Goal: Check status: Check status

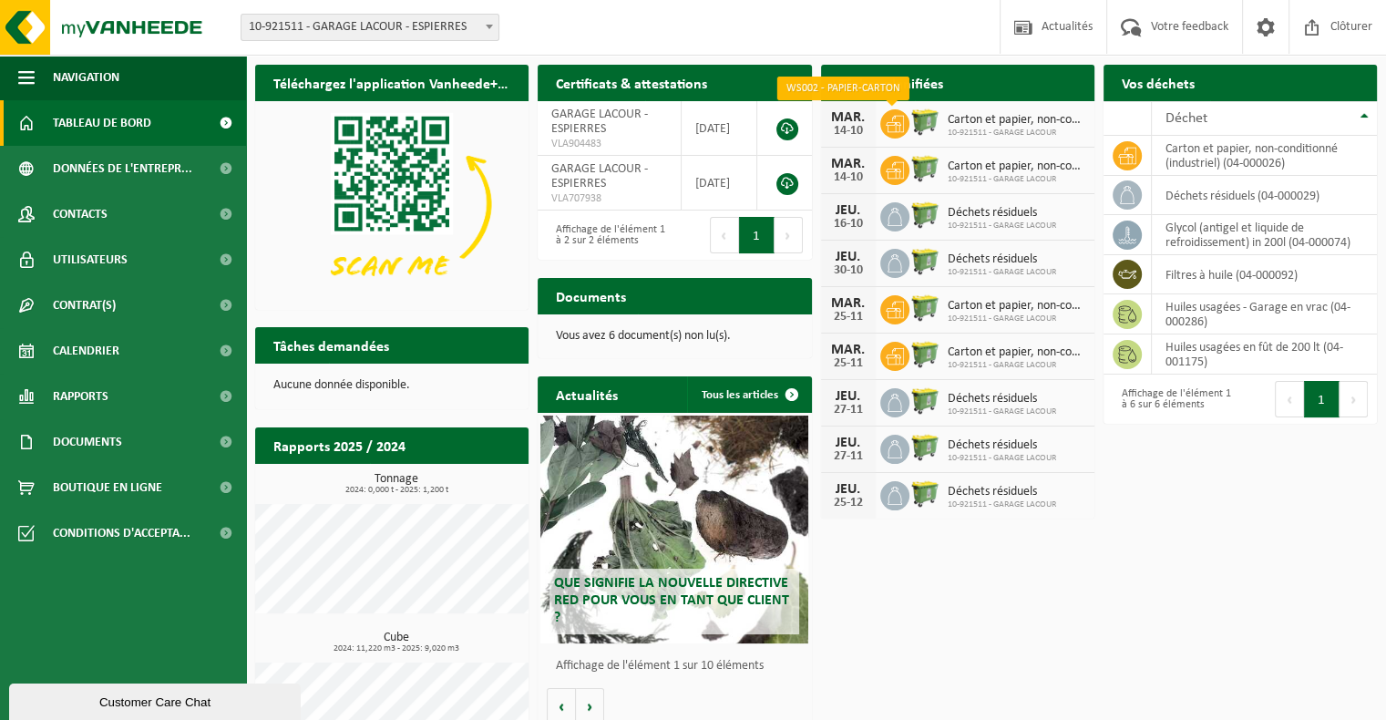
click at [897, 128] on icon at bounding box center [895, 124] width 18 height 18
click at [903, 167] on span at bounding box center [894, 170] width 29 height 29
click at [964, 127] on div "Carton et papier, non-conditionné (industriel) 10-921511 - GARAGE LACOUR" at bounding box center [1011, 124] width 147 height 28
drag, startPoint x: 964, startPoint y: 127, endPoint x: 882, endPoint y: 131, distance: 82.1
click at [882, 131] on span at bounding box center [894, 123] width 29 height 29
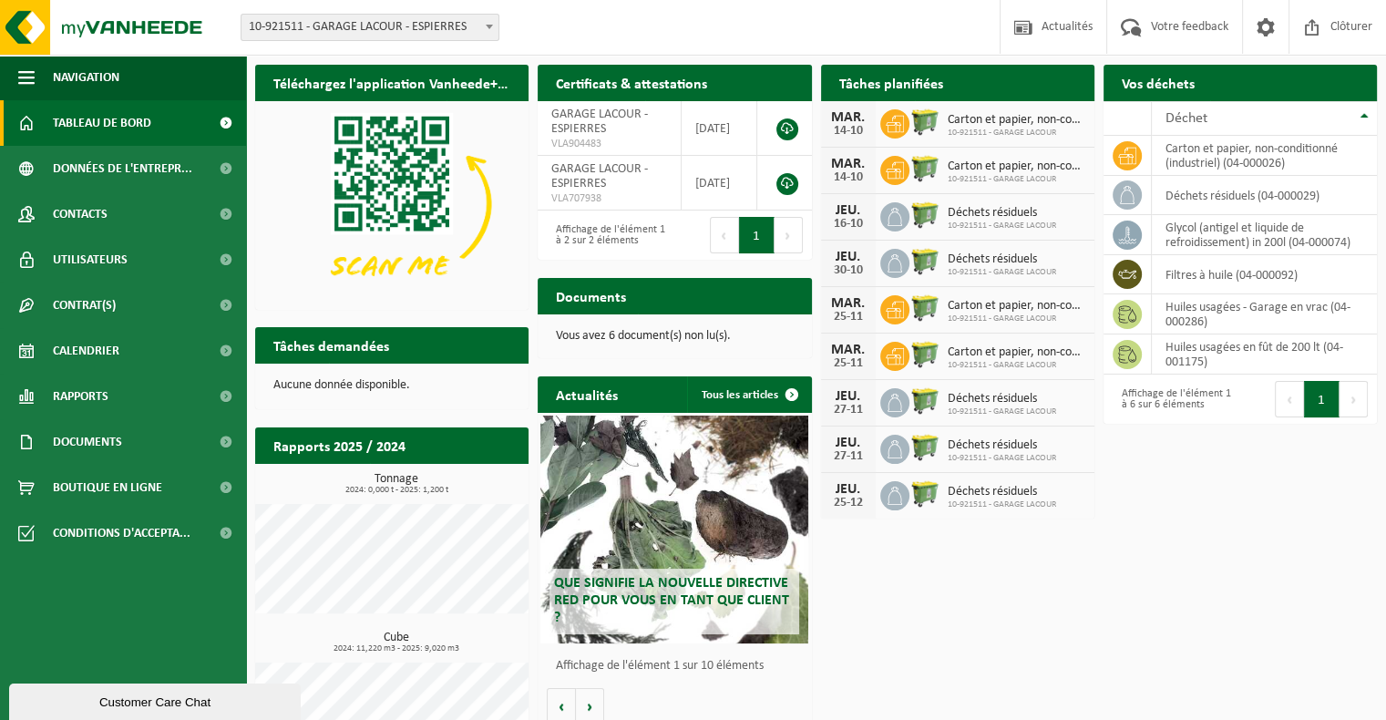
click at [843, 120] on div "MAR." at bounding box center [848, 117] width 36 height 15
click at [846, 154] on div "MAR. 14-10" at bounding box center [848, 171] width 55 height 46
click at [847, 111] on div "MAR." at bounding box center [848, 117] width 36 height 15
click at [840, 167] on div "MAR. 14-10" at bounding box center [848, 171] width 55 height 46
drag, startPoint x: 840, startPoint y: 167, endPoint x: 856, endPoint y: 219, distance: 54.5
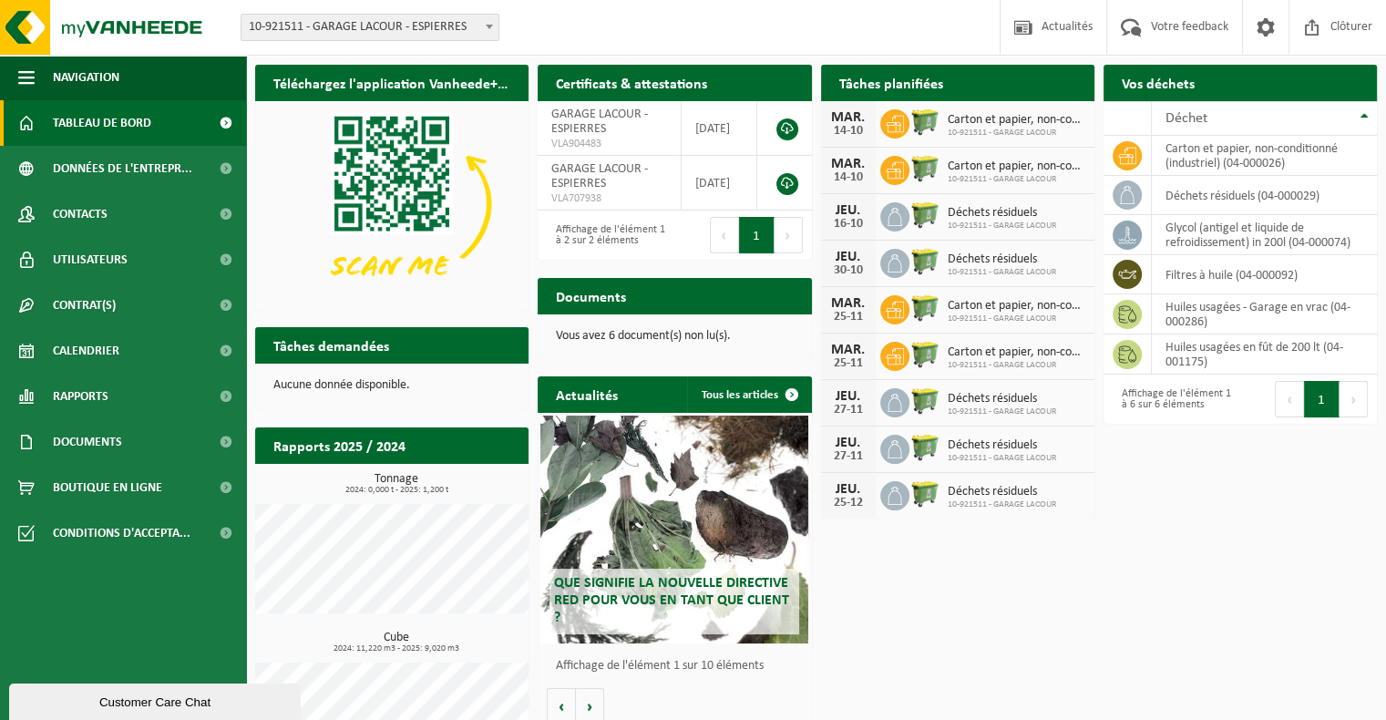
click at [852, 219] on div "16-10" at bounding box center [848, 224] width 36 height 13
click at [891, 215] on icon at bounding box center [895, 217] width 18 height 18
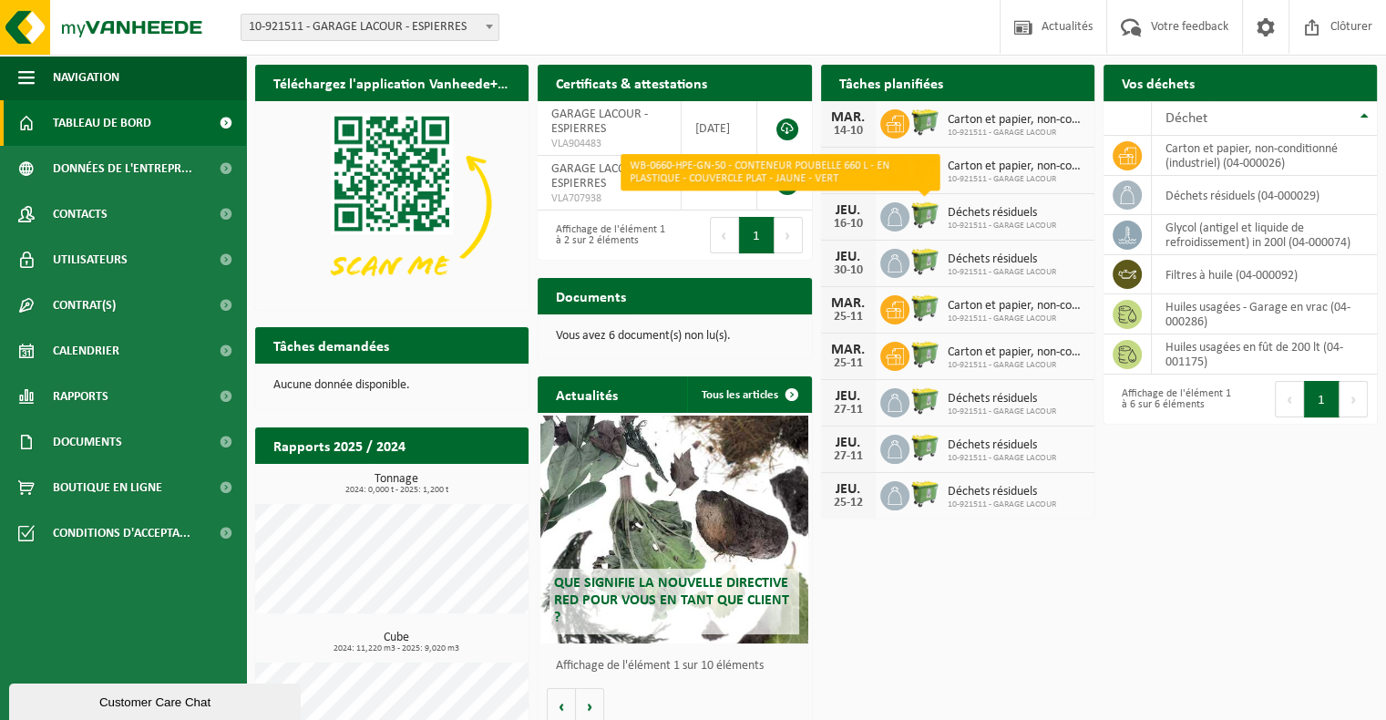
click at [917, 211] on img at bounding box center [924, 215] width 31 height 31
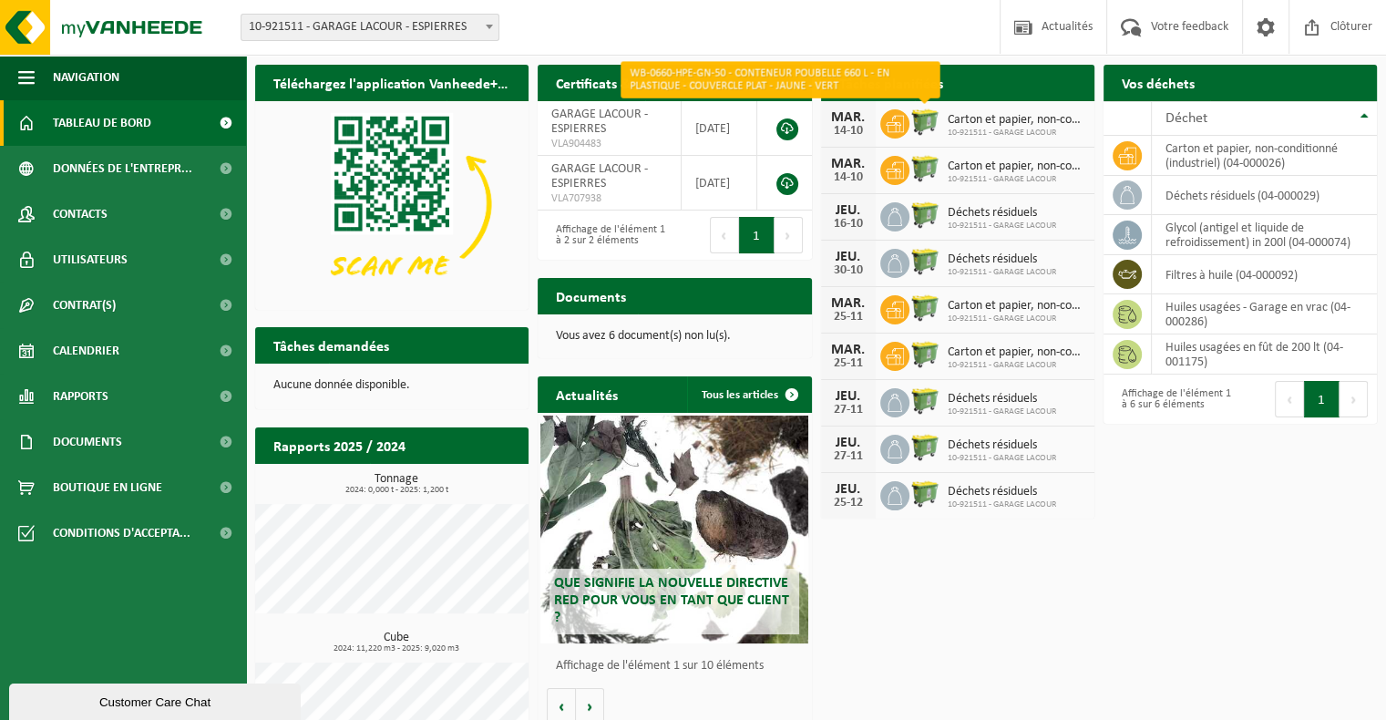
click at [915, 125] on img at bounding box center [924, 122] width 31 height 31
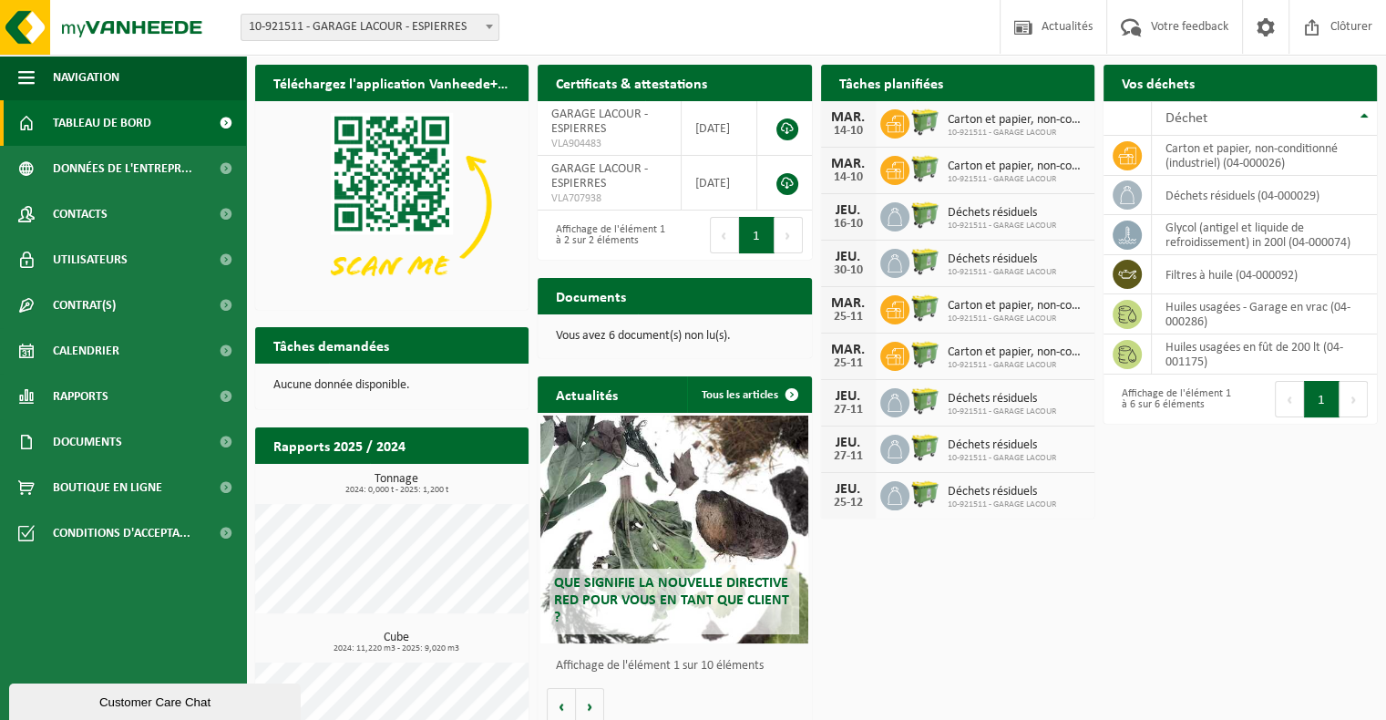
click at [915, 125] on img at bounding box center [924, 122] width 31 height 31
click at [166, 354] on link "Calendrier" at bounding box center [123, 351] width 246 height 46
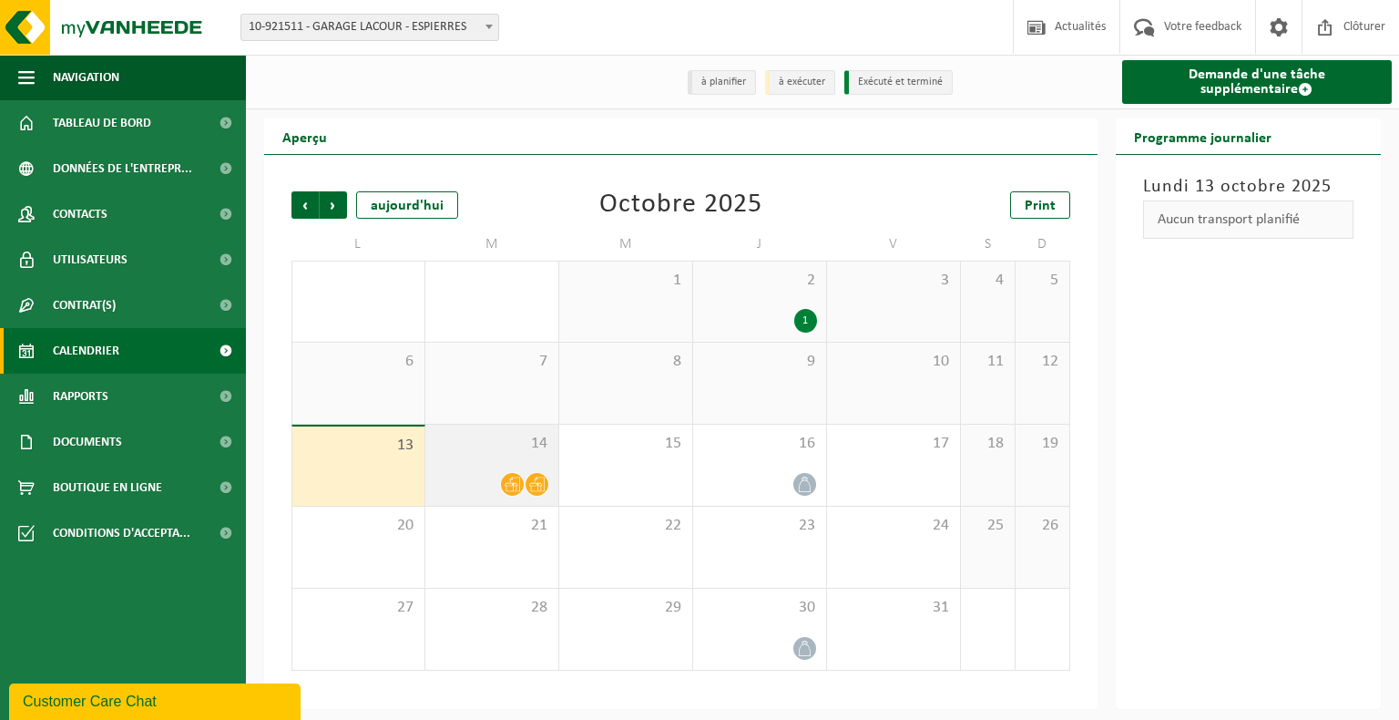
click at [515, 488] on icon at bounding box center [512, 484] width 15 height 15
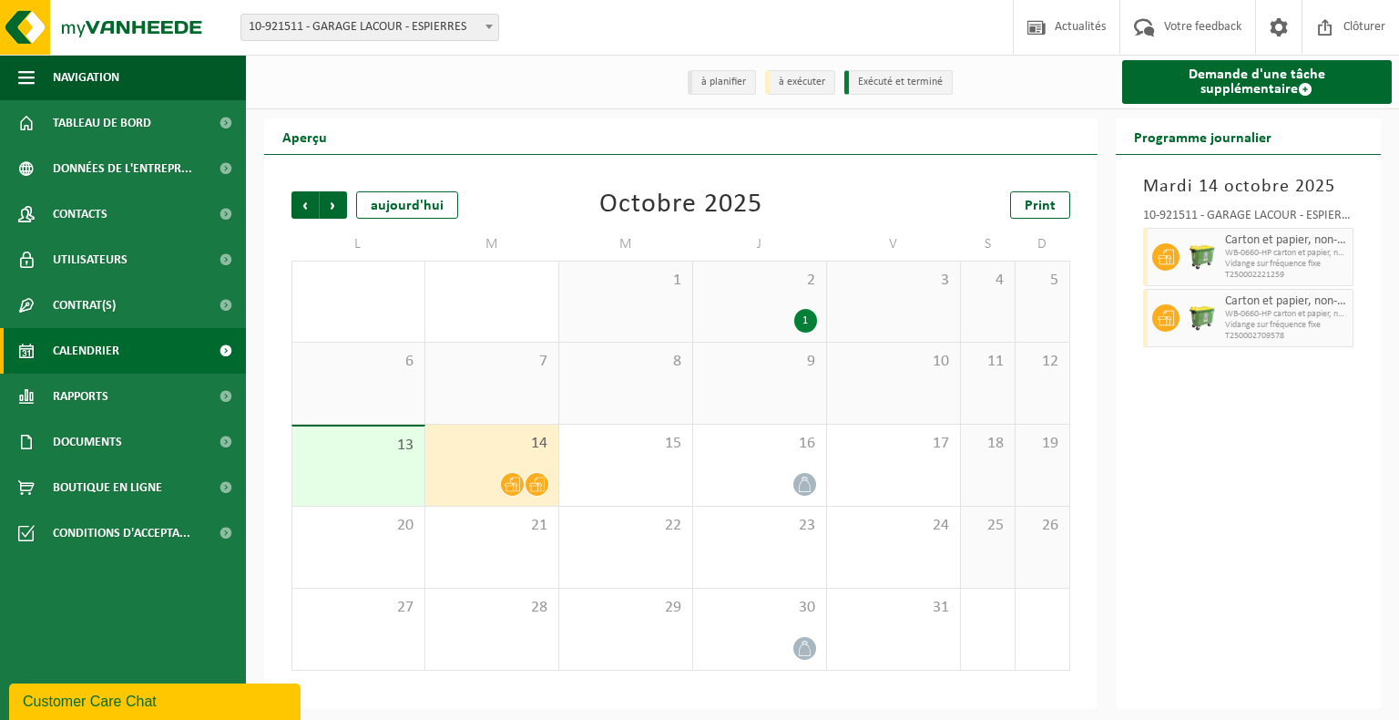
click at [1235, 320] on span "Vidange sur fréquence fixe" at bounding box center [1287, 325] width 124 height 11
click at [1162, 264] on icon at bounding box center [1166, 257] width 16 height 16
click at [1168, 315] on icon at bounding box center [1166, 318] width 16 height 16
click at [542, 482] on icon at bounding box center [536, 484] width 15 height 15
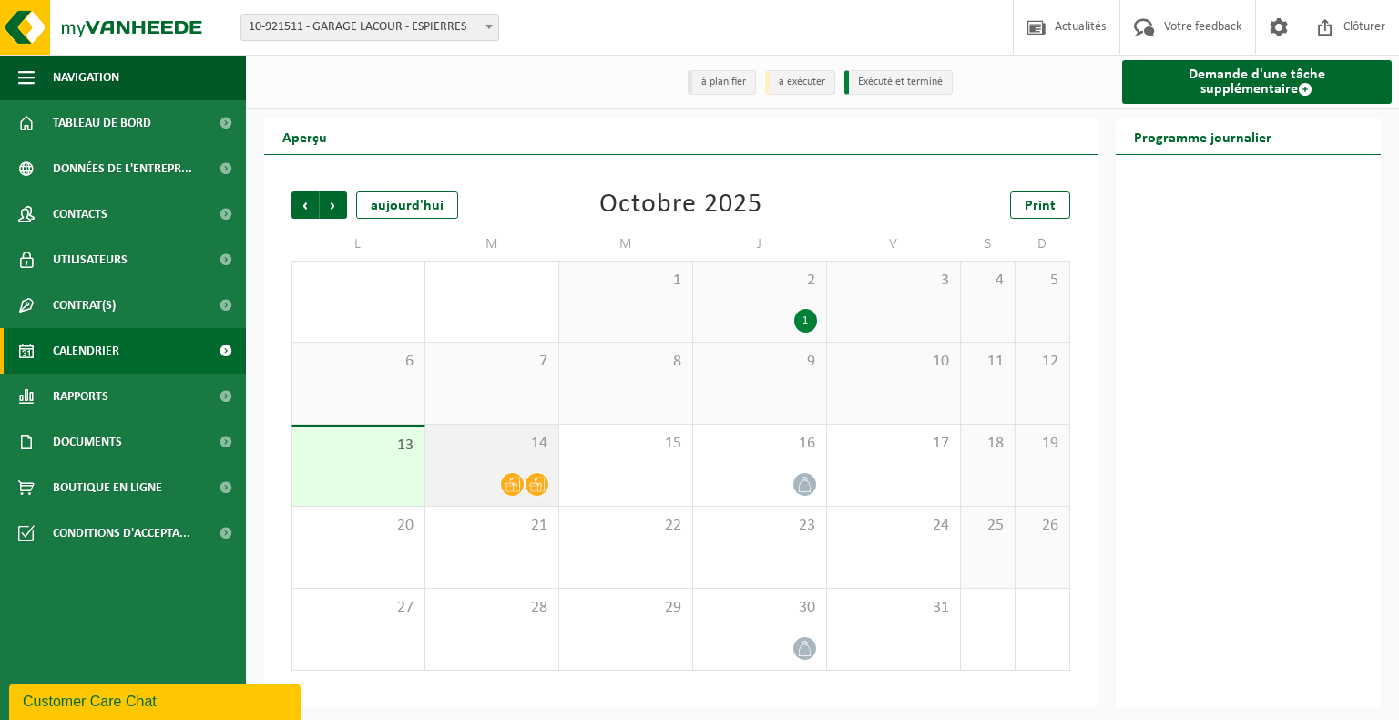
click at [535, 492] on icon at bounding box center [536, 484] width 15 height 15
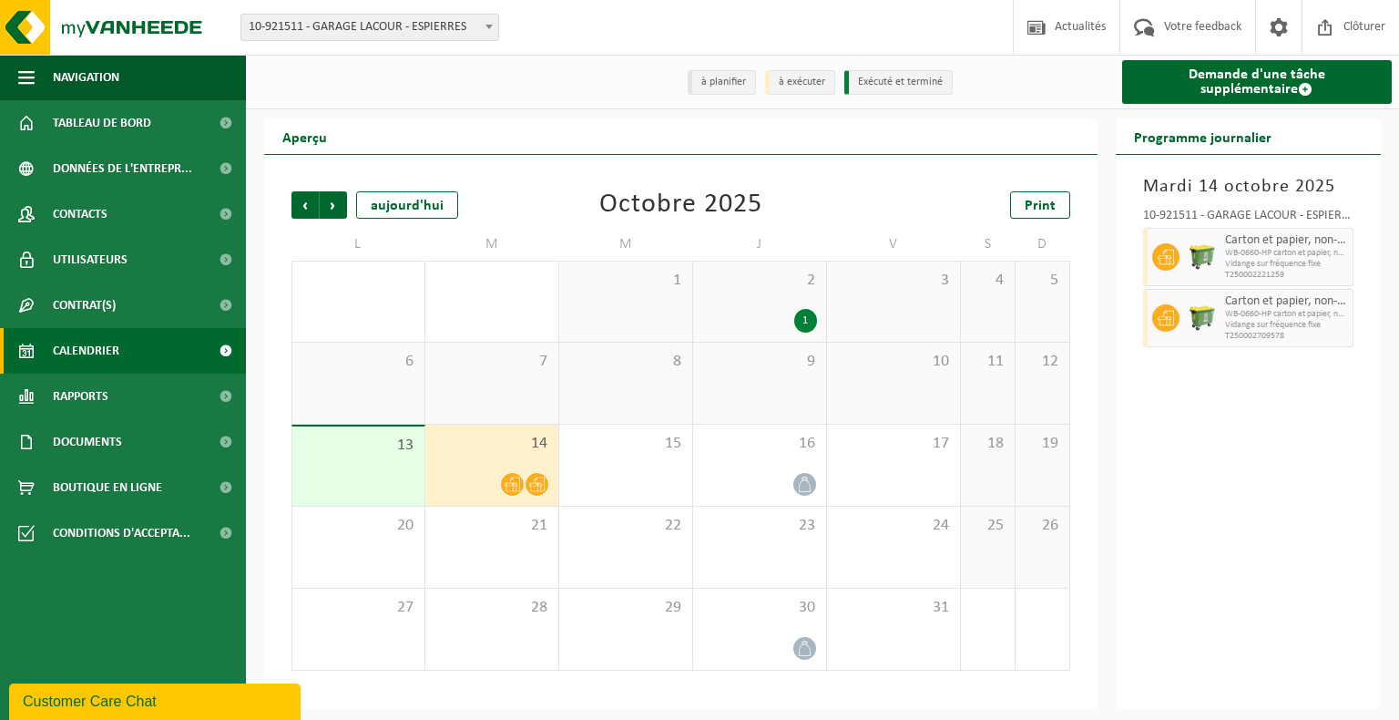
drag, startPoint x: 1173, startPoint y: 269, endPoint x: 1170, endPoint y: 251, distance: 18.4
click at [1170, 251] on icon at bounding box center [1166, 257] width 16 height 16
click at [1170, 251] on icon at bounding box center [1166, 257] width 16 height 15
click at [1268, 257] on span "WB-0660-HP carton et papier, non-conditionné (industriel)" at bounding box center [1287, 253] width 124 height 11
click at [1288, 261] on span "Vidange sur fréquence fixe" at bounding box center [1287, 264] width 124 height 11
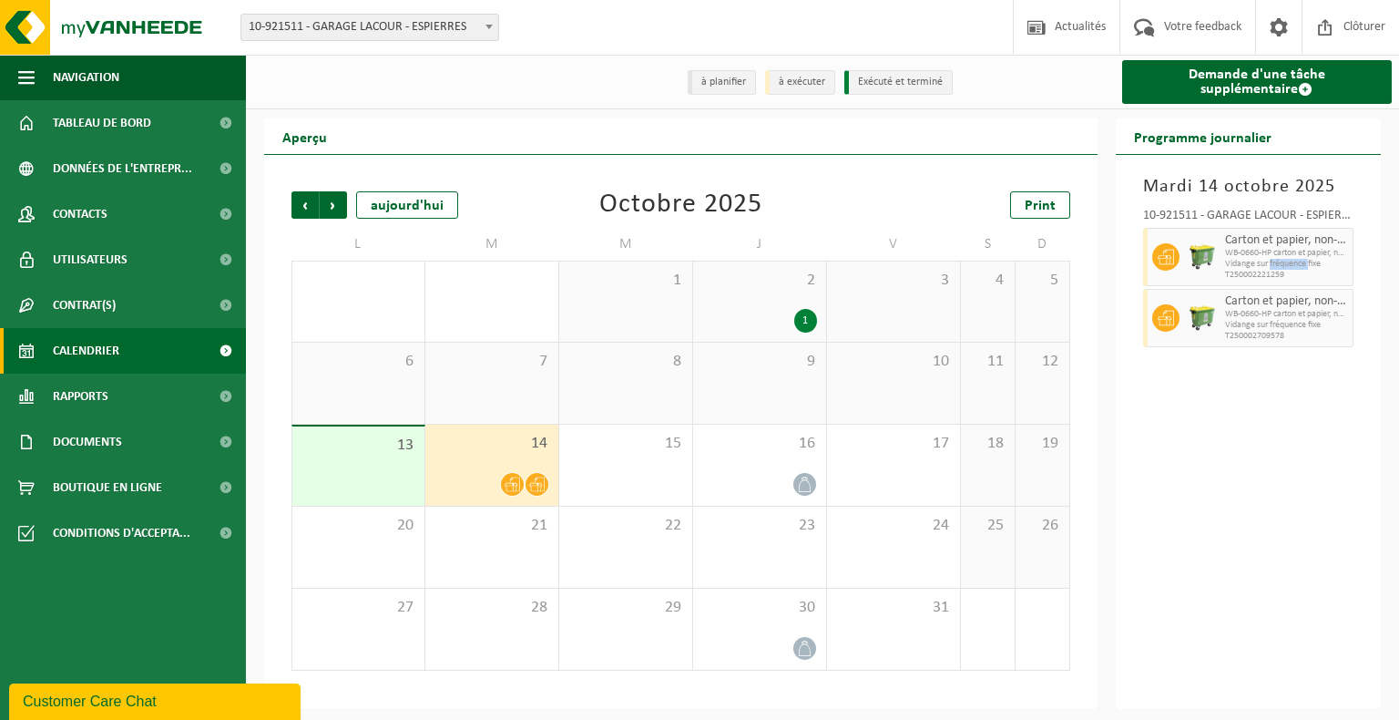
click at [1288, 262] on span "Vidange sur fréquence fixe" at bounding box center [1287, 264] width 124 height 11
drag, startPoint x: 1288, startPoint y: 262, endPoint x: 1297, endPoint y: 318, distance: 56.3
click at [1297, 317] on span "WB-0660-HP carton et papier, non-conditionné (industriel)" at bounding box center [1287, 314] width 124 height 11
click at [1297, 318] on span "WB-0660-HP carton et papier, non-conditionné (industriel)" at bounding box center [1287, 314] width 124 height 11
click at [764, 482] on div at bounding box center [759, 484] width 115 height 25
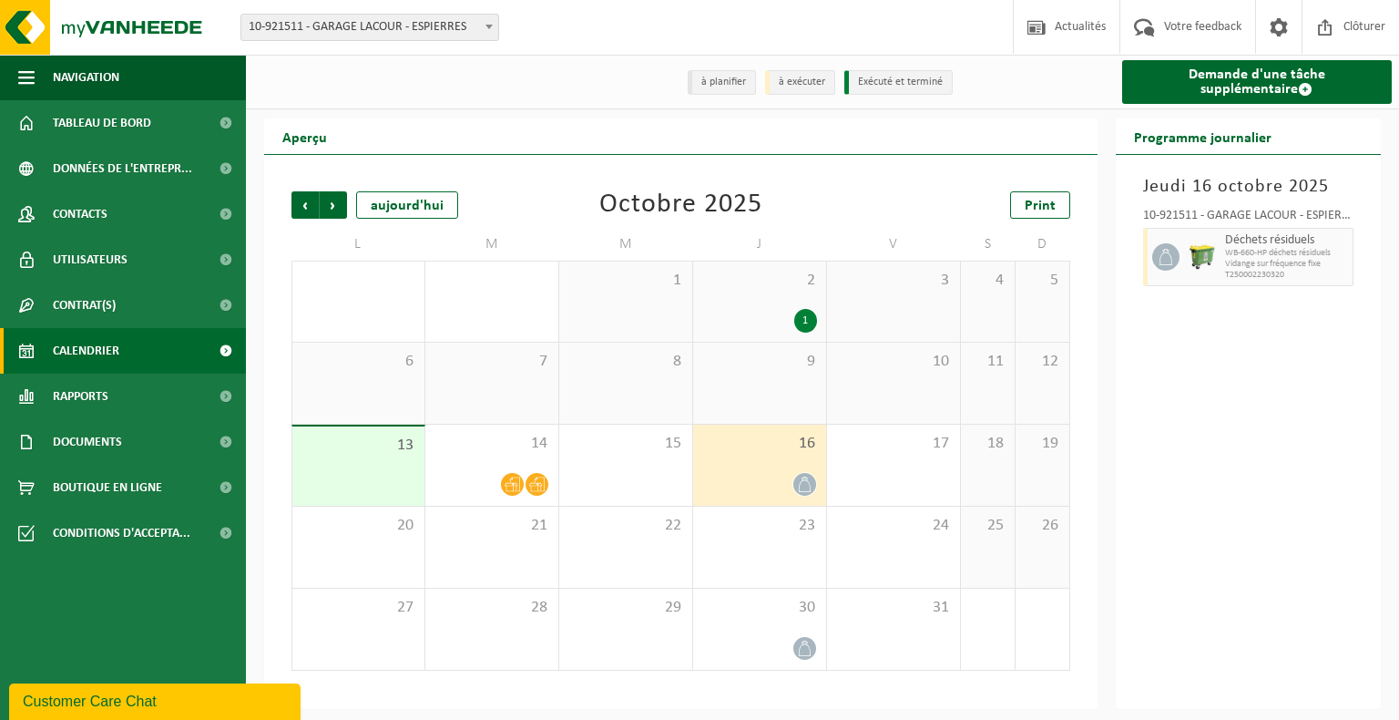
click at [789, 484] on div at bounding box center [759, 484] width 115 height 25
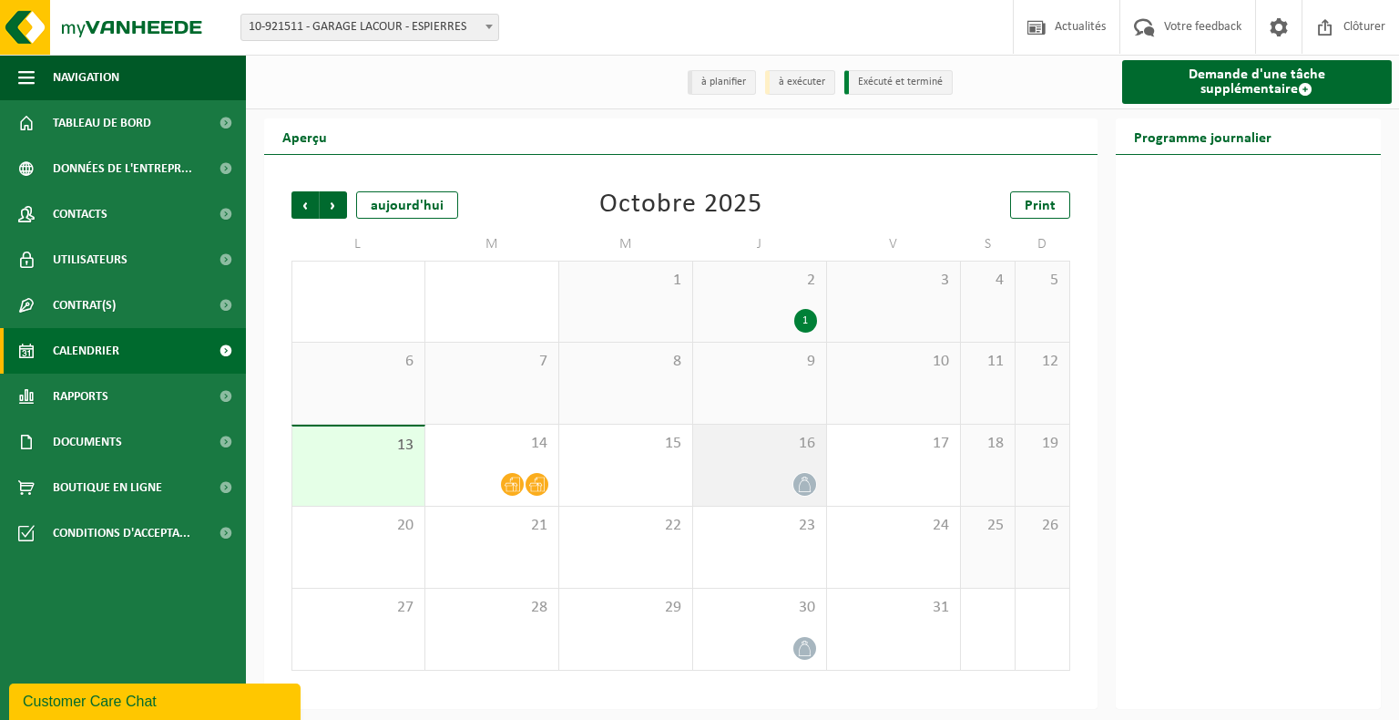
click at [803, 487] on icon at bounding box center [804, 484] width 15 height 15
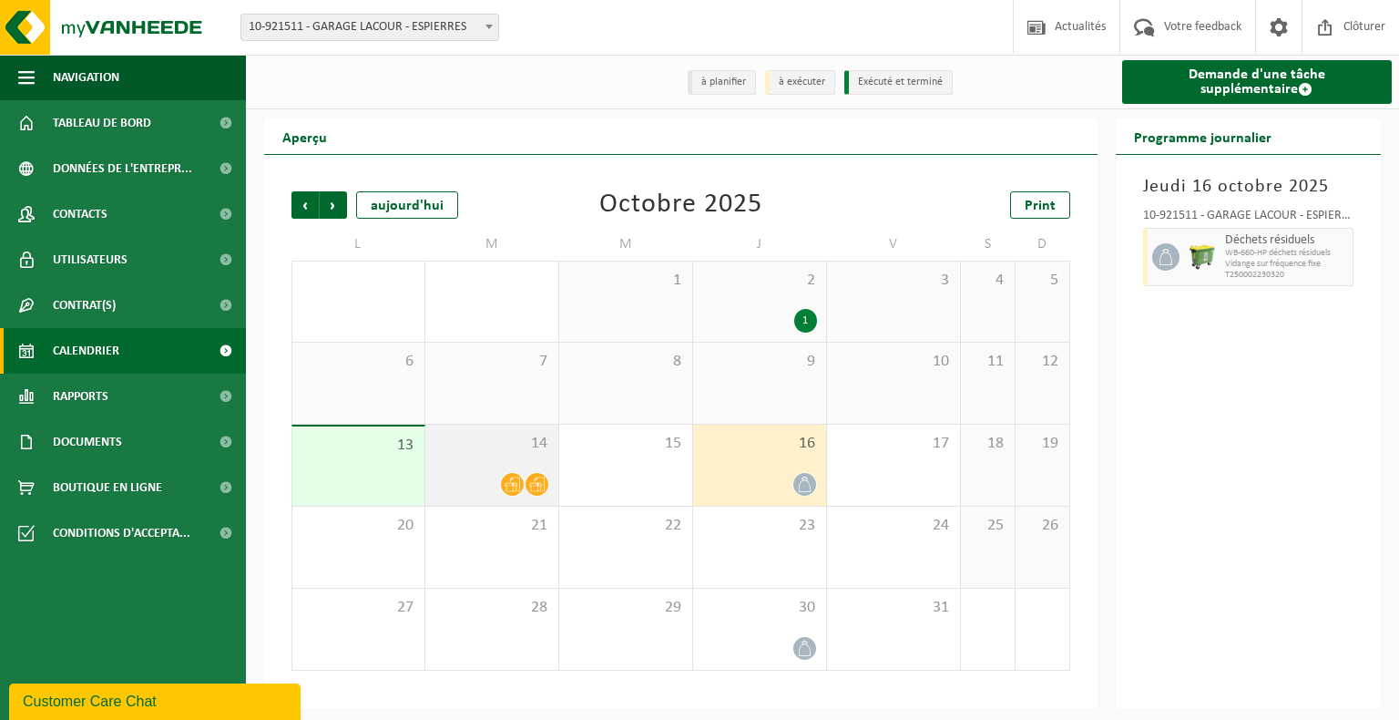
click at [532, 472] on div "14" at bounding box center [491, 465] width 133 height 81
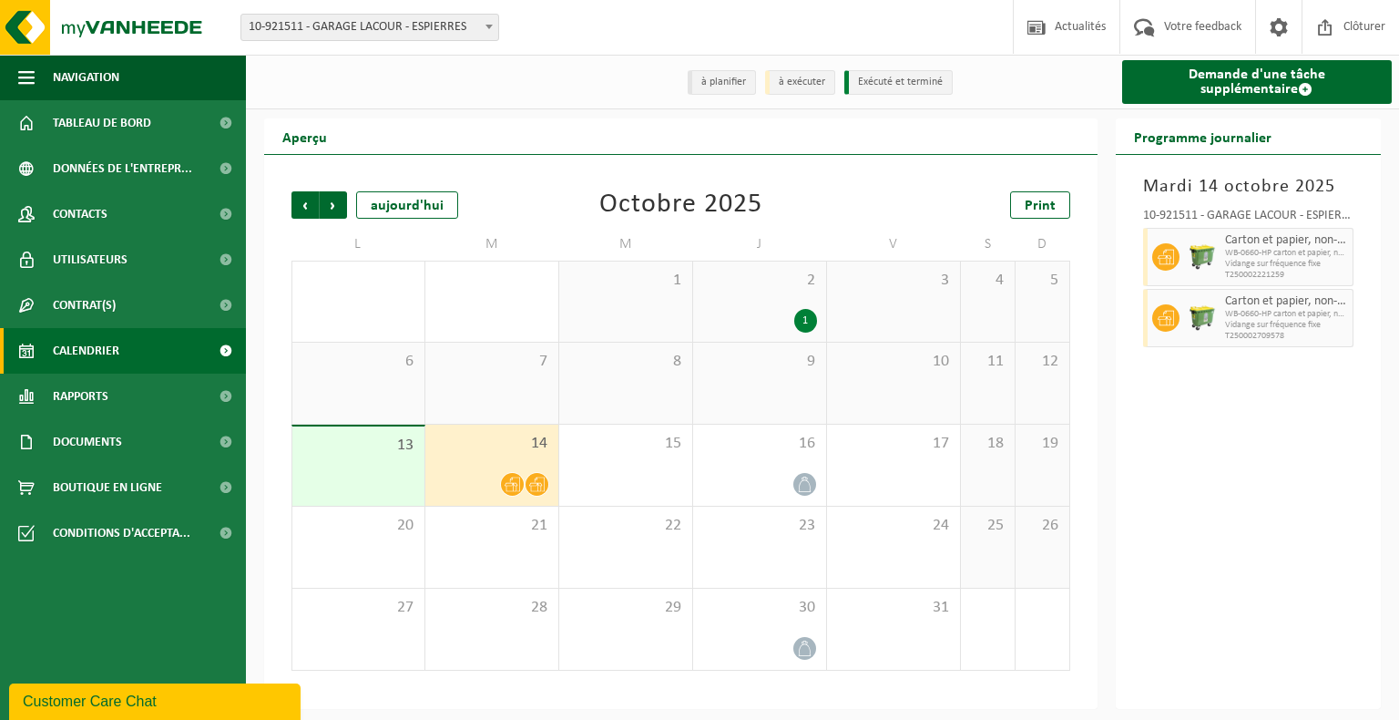
click at [1359, 261] on div "10-921511 - GARAGE LACOUR - ESPIERRES Carton et papier, non-conditionné (indust…" at bounding box center [1249, 274] width 230 height 149
click at [1317, 279] on span "T250002221259" at bounding box center [1287, 275] width 124 height 11
click at [794, 490] on span at bounding box center [805, 484] width 23 height 23
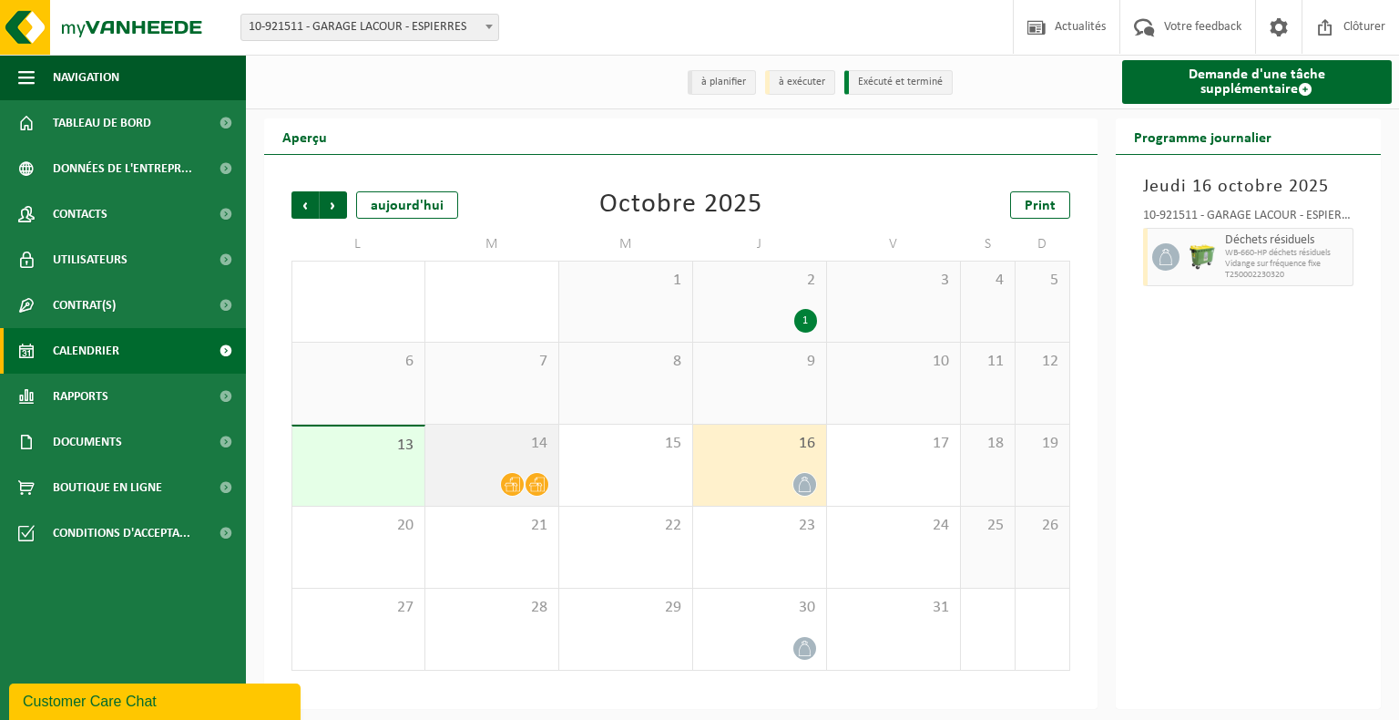
click at [469, 465] on div "14" at bounding box center [491, 465] width 133 height 81
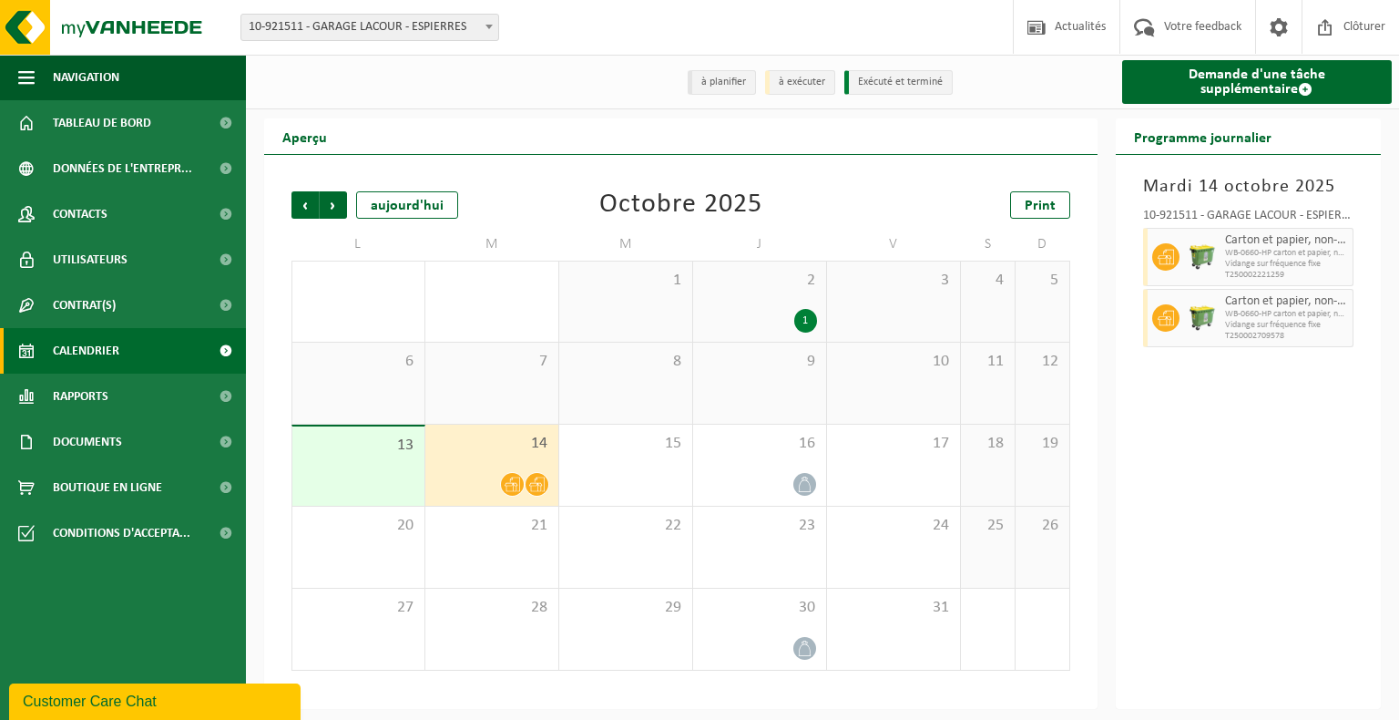
click at [1354, 272] on div "10-921511 - GARAGE LACOUR - ESPIERRES Carton et papier, non-conditionné (indust…" at bounding box center [1249, 274] width 230 height 149
click at [1355, 272] on div "10-921511 - GARAGE LACOUR - ESPIERRES Carton et papier, non-conditionné (indust…" at bounding box center [1249, 274] width 230 height 149
click at [1315, 272] on span "T250002221259" at bounding box center [1287, 275] width 124 height 11
click at [1346, 272] on span "T250002221259" at bounding box center [1287, 275] width 124 height 11
click at [1352, 272] on div "Carton et papier, non-conditionné (industriel) WB-0660-HP carton et papier, non…" at bounding box center [1288, 257] width 134 height 58
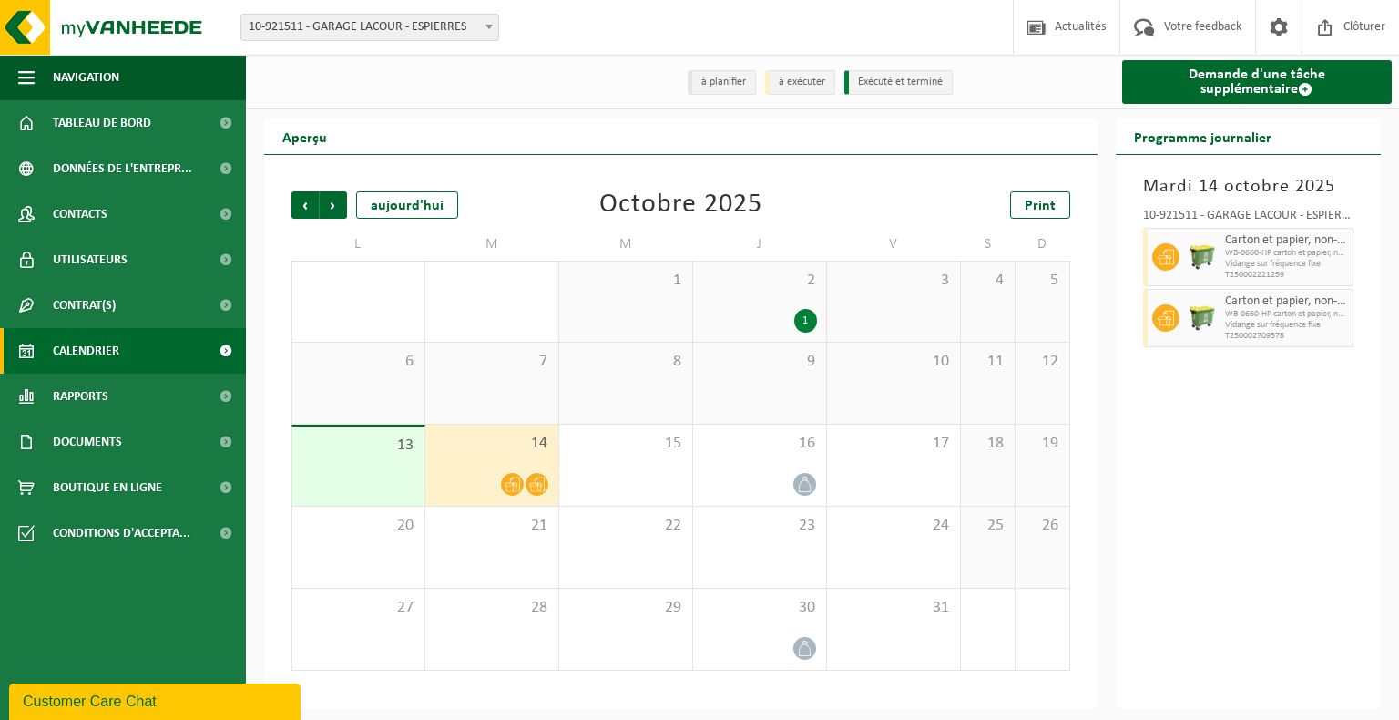
click at [1353, 272] on div "Carton et papier, non-conditionné (industriel) WB-0660-HP carton et papier, non…" at bounding box center [1288, 257] width 134 height 58
click at [1349, 273] on div "Carton et papier, non-conditionné (industriel) WB-0660-HP carton et papier, non…" at bounding box center [1288, 257] width 134 height 58
drag, startPoint x: 1252, startPoint y: 277, endPoint x: 1259, endPoint y: 293, distance: 17.9
click at [1251, 277] on span "T250002221259" at bounding box center [1287, 275] width 124 height 11
click at [1325, 428] on div "[DATE] 10-921511 - GARAGE LACOUR - ESPIERRES Carton et papier, non-conditionné …" at bounding box center [1249, 432] width 266 height 554
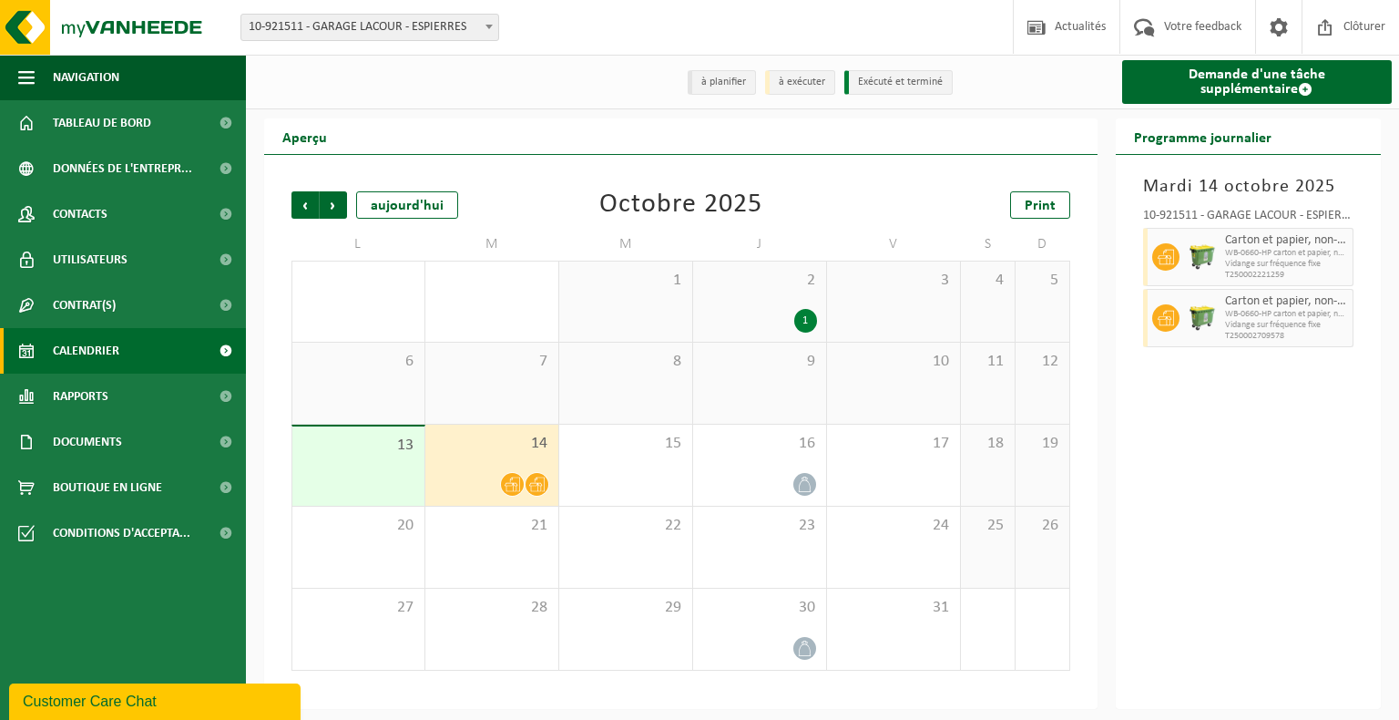
drag, startPoint x: 1174, startPoint y: 328, endPoint x: 1164, endPoint y: 330, distance: 10.2
click at [1171, 328] on span at bounding box center [1166, 317] width 27 height 27
click at [801, 479] on icon at bounding box center [804, 484] width 15 height 15
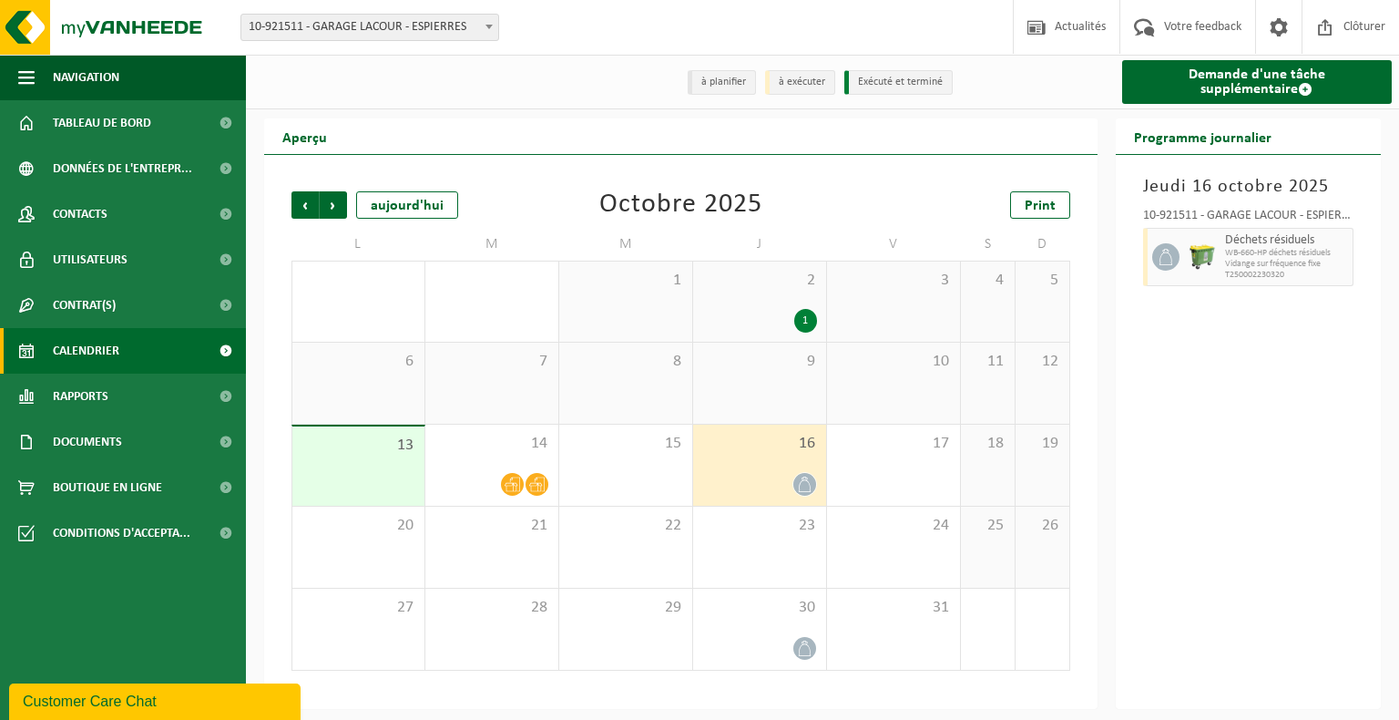
click at [1301, 327] on div "[DATE] 10-921511 - GARAGE LACOUR - ESPIERRES Déchets résiduels WB-660-HP déchet…" at bounding box center [1249, 432] width 266 height 554
click at [807, 649] on icon at bounding box center [804, 648] width 15 height 15
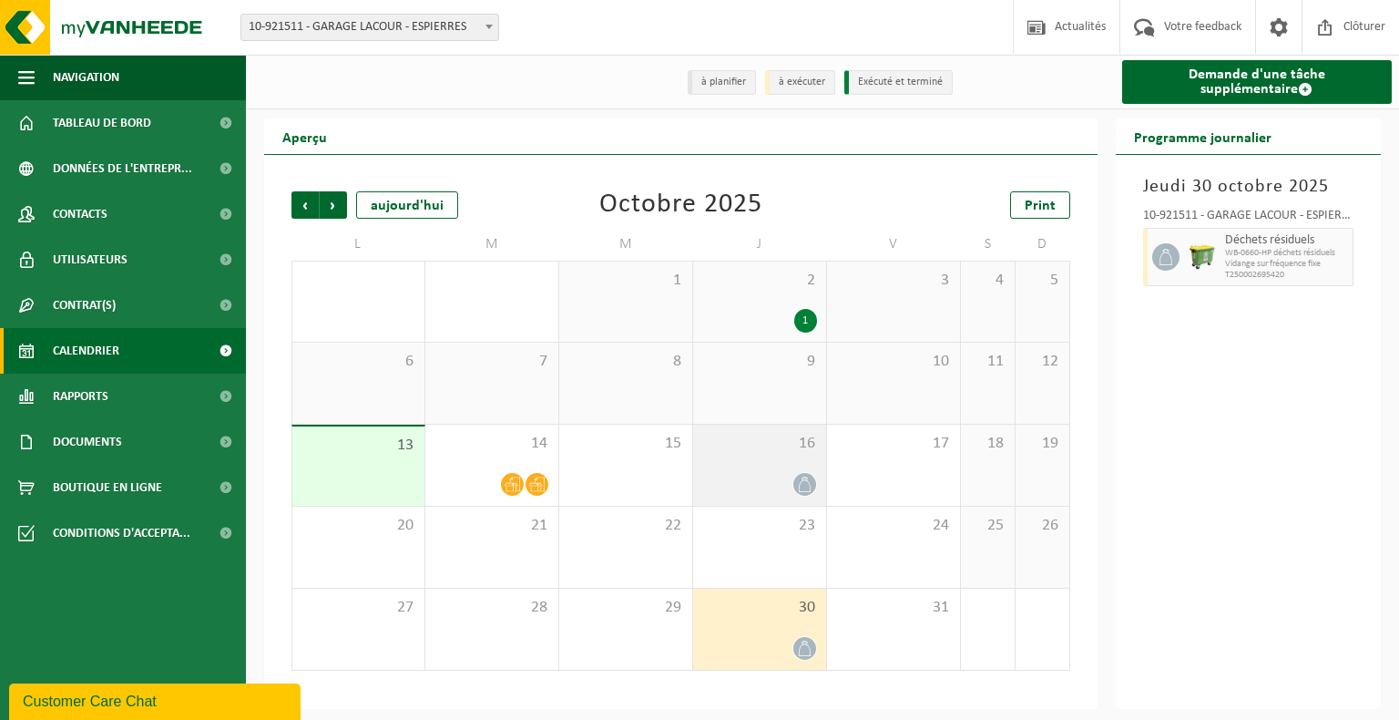
click at [795, 490] on span at bounding box center [805, 484] width 23 height 23
